Goal: Transaction & Acquisition: Purchase product/service

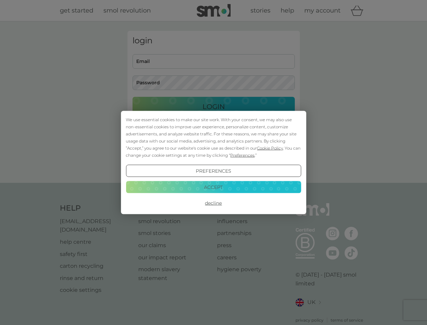
click at [270, 148] on span "Cookie Policy" at bounding box center [270, 147] width 26 height 5
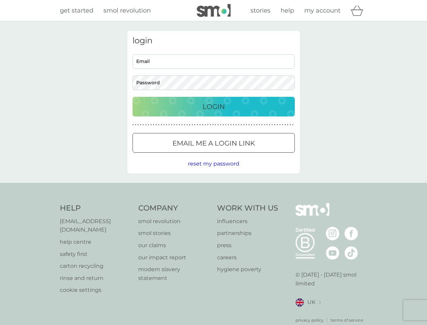
click at [242, 155] on div "login Email Password Login ● ● ● ● ● ● ● ● ● ● ● ● ● ● ● ● ● ● ● ● ● ● ● ● ● ● …" at bounding box center [214, 102] width 173 height 142
click at [213, 171] on div "login Email Password Login ● ● ● ● ● ● ● ● ● ● ● ● ● ● ● ● ● ● ● ● ● ● ● ● ● ● …" at bounding box center [214, 102] width 173 height 142
click at [213, 203] on div "Help [EMAIL_ADDRESS][DOMAIN_NAME] help centre safety first carton recycling rin…" at bounding box center [214, 263] width 308 height 120
click at [213, 187] on div "Help [EMAIL_ADDRESS][DOMAIN_NAME] help centre safety first carton recycling rin…" at bounding box center [213, 263] width 427 height 161
